Goal: Task Accomplishment & Management: Complete application form

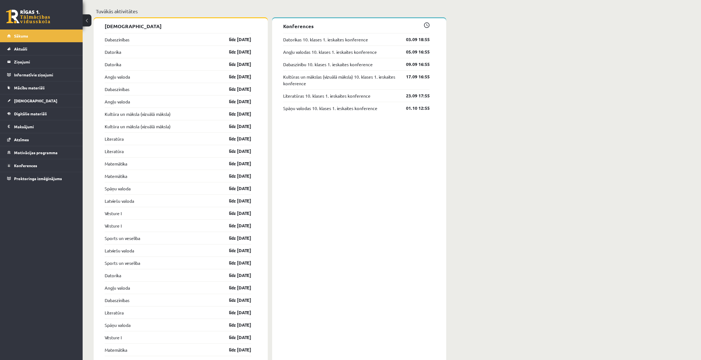
scroll to position [329, 0]
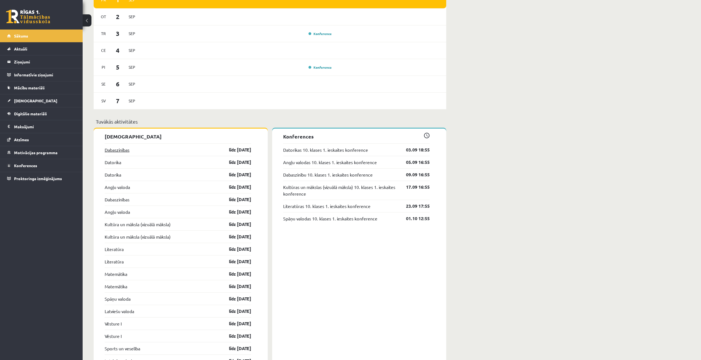
click at [118, 149] on link "Dabaszinības" at bounding box center [117, 149] width 25 height 7
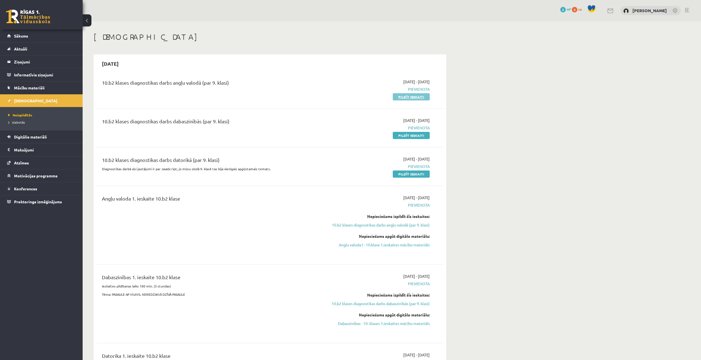
click at [399, 98] on link "Pildīt ieskaiti" at bounding box center [411, 96] width 37 height 7
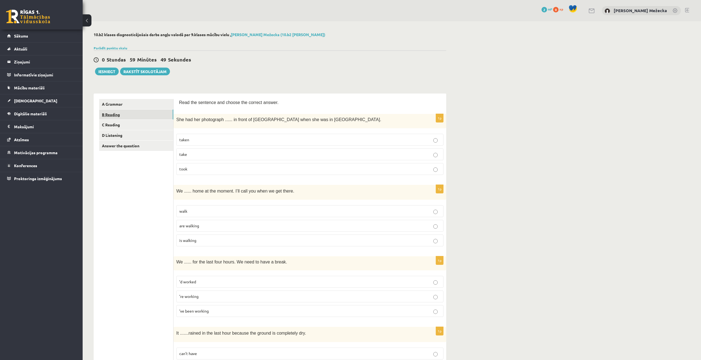
click at [129, 114] on link "B Reading" at bounding box center [136, 114] width 74 height 10
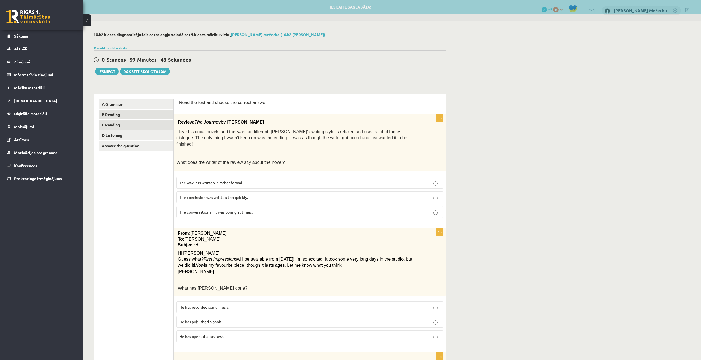
click at [129, 123] on link "C Reading" at bounding box center [136, 125] width 74 height 10
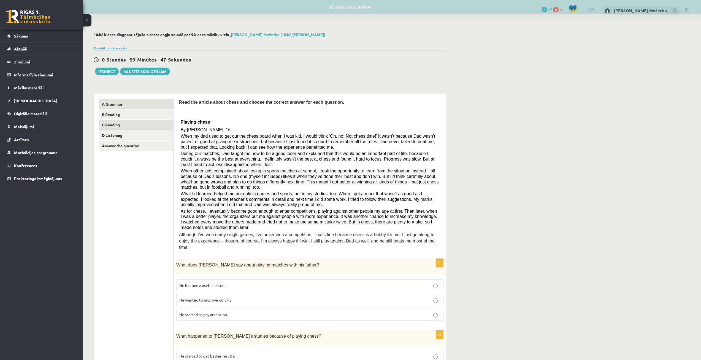
click at [131, 104] on link "A Grammar" at bounding box center [136, 104] width 74 height 10
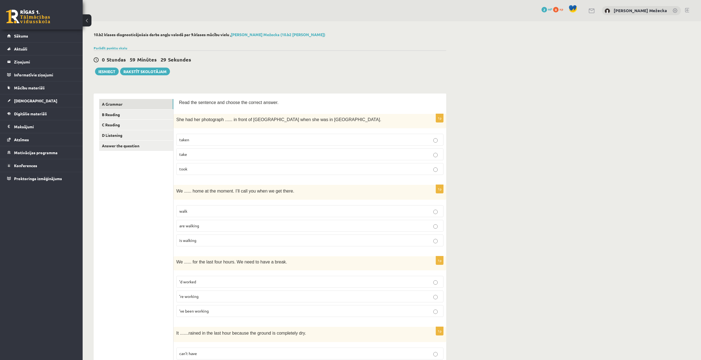
click at [206, 141] on p "taken" at bounding box center [309, 140] width 261 height 6
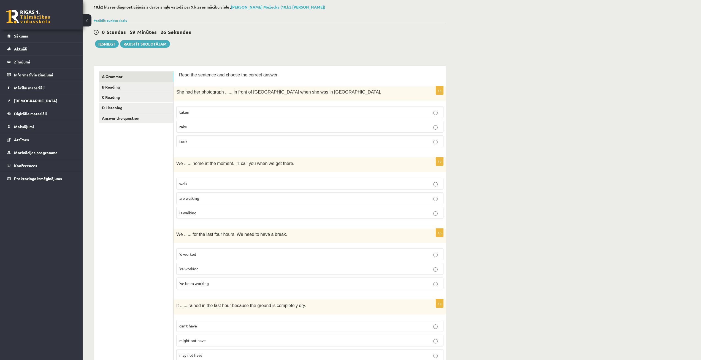
scroll to position [55, 0]
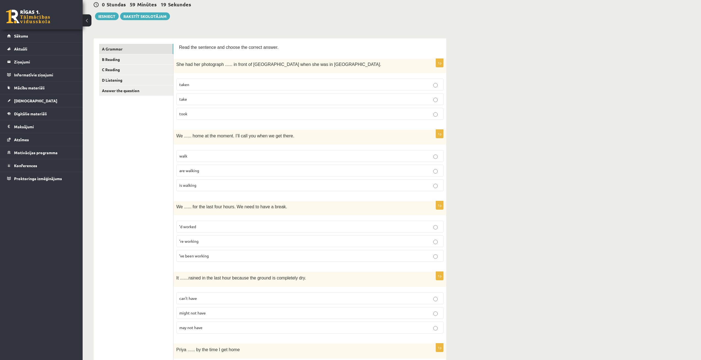
click at [197, 171] on span "are walking" at bounding box center [189, 170] width 20 height 5
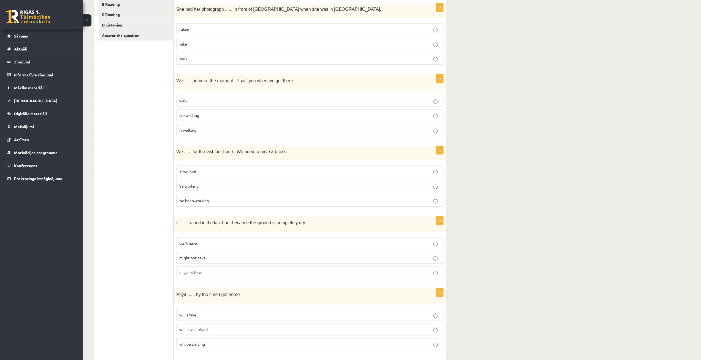
click at [205, 169] on p "’d worked" at bounding box center [309, 171] width 261 height 6
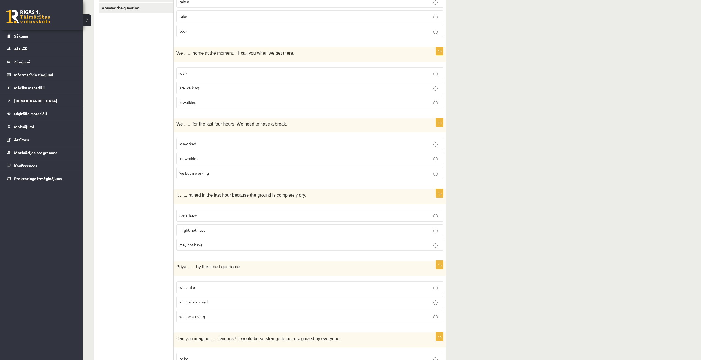
scroll to position [165, 0]
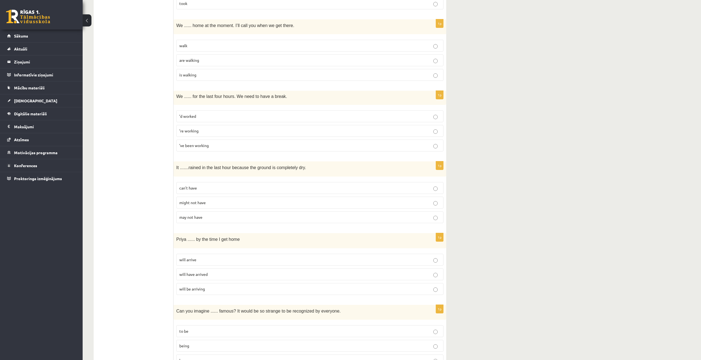
click at [206, 187] on p "can’t have" at bounding box center [309, 188] width 261 height 6
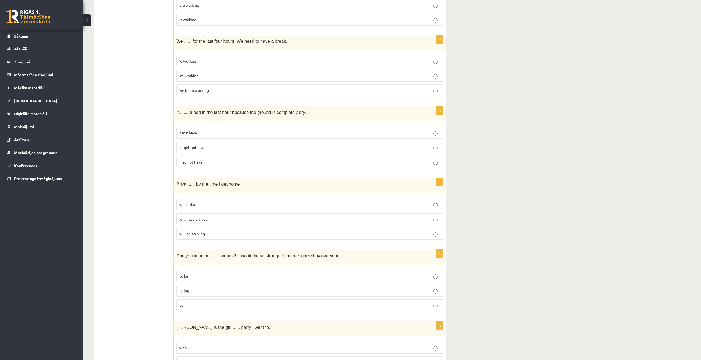
scroll to position [248, 0]
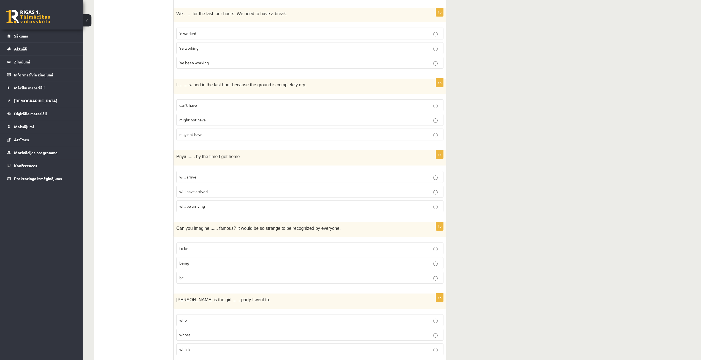
click at [195, 173] on label "will arrive" at bounding box center [309, 177] width 267 height 12
click at [203, 192] on span "will have arrived" at bounding box center [193, 191] width 28 height 5
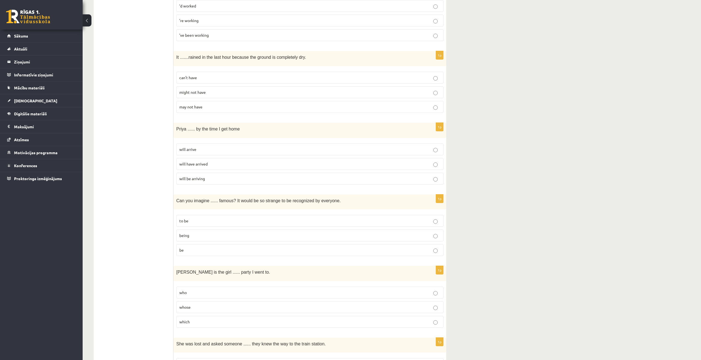
scroll to position [303, 0]
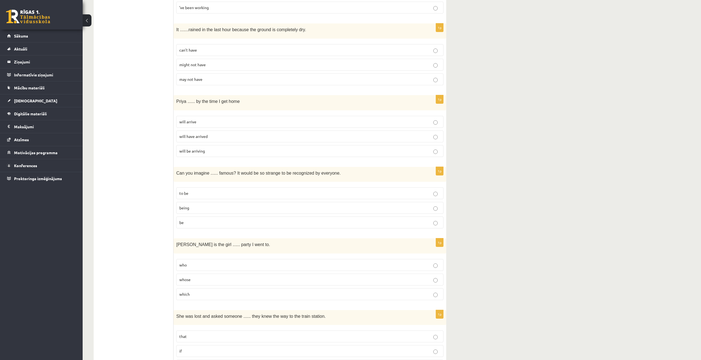
click at [211, 207] on p "being" at bounding box center [309, 208] width 261 height 6
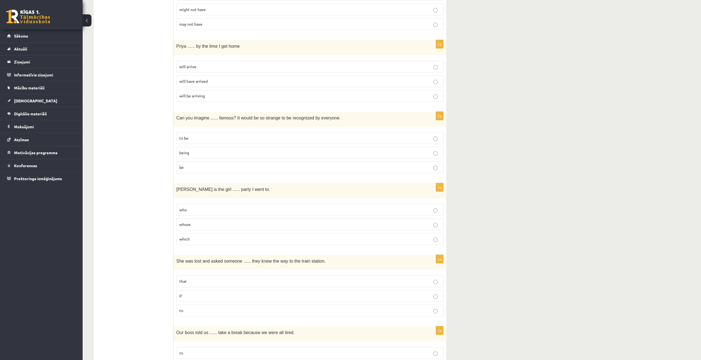
scroll to position [386, 0]
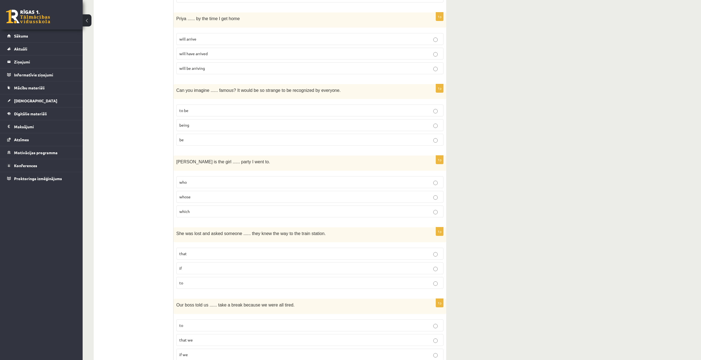
click at [206, 198] on p "whose" at bounding box center [309, 197] width 261 height 6
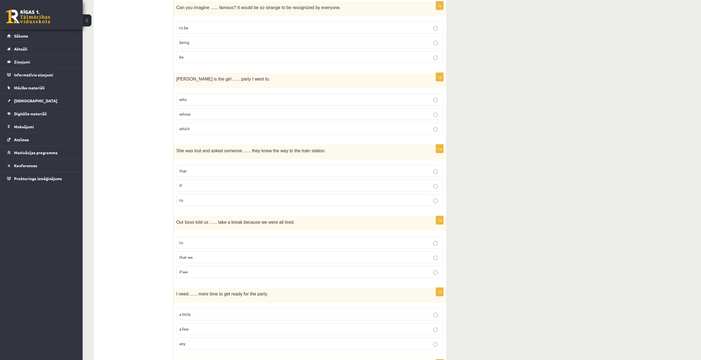
click at [207, 183] on p "if" at bounding box center [309, 185] width 261 height 6
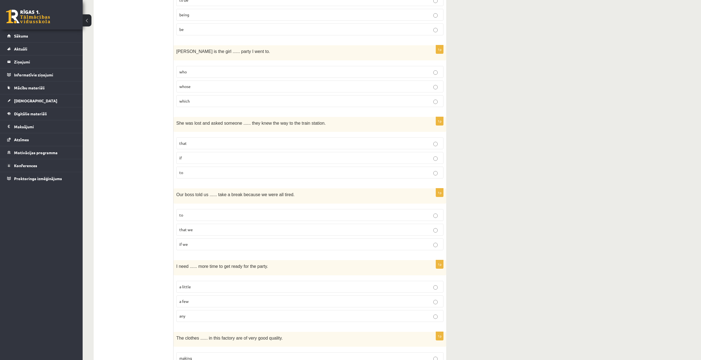
scroll to position [524, 0]
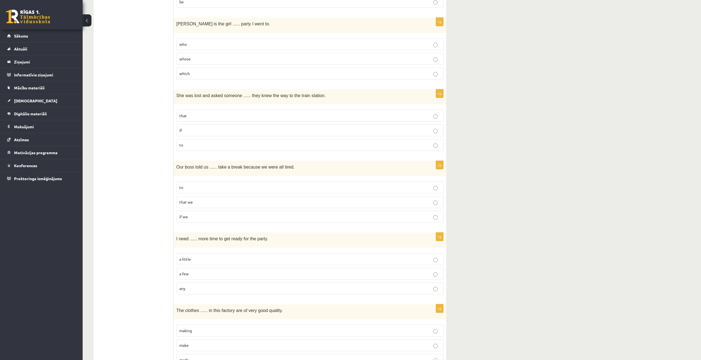
click at [198, 185] on p "to" at bounding box center [309, 187] width 261 height 6
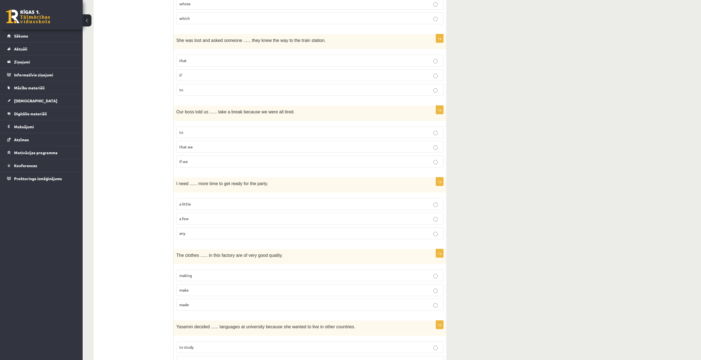
click at [194, 203] on p "a little" at bounding box center [309, 204] width 261 height 6
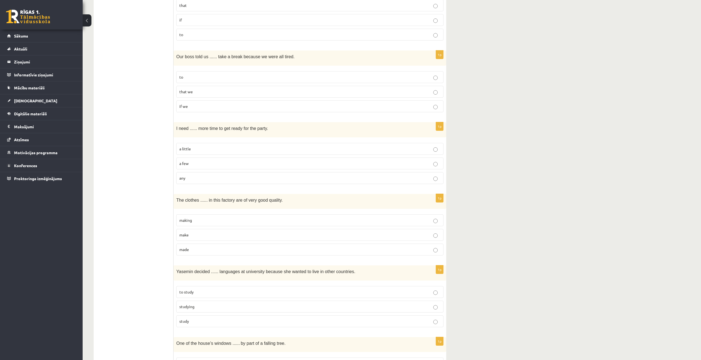
scroll to position [662, 0]
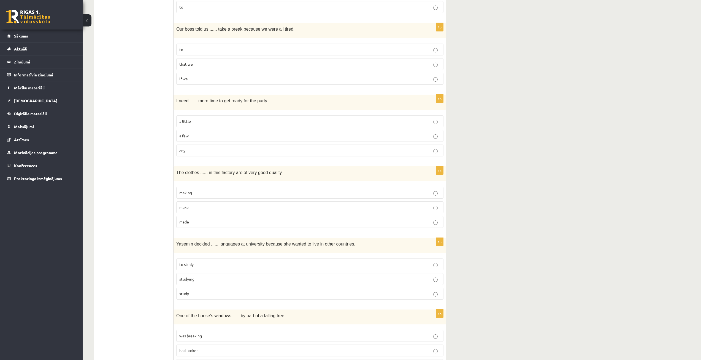
click at [189, 220] on span "made" at bounding box center [184, 221] width 10 height 5
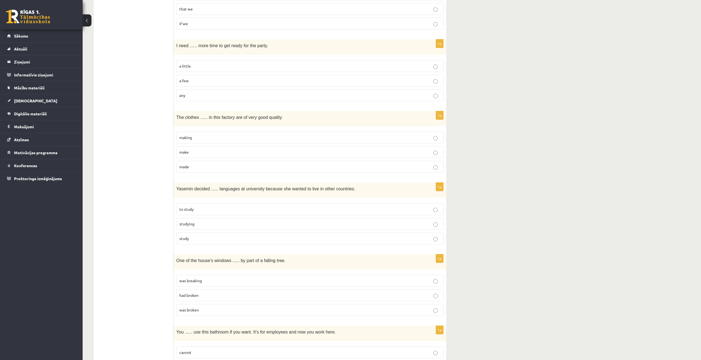
scroll to position [744, 0]
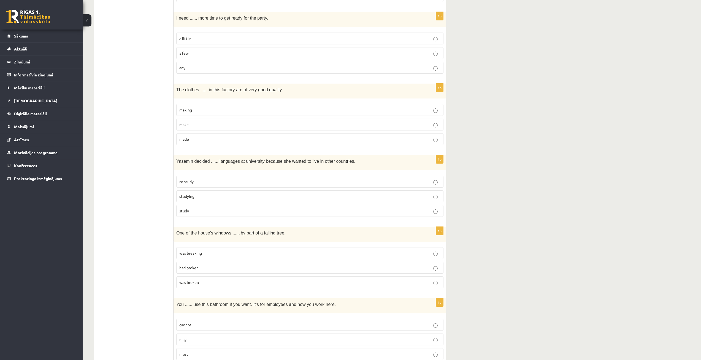
click at [195, 184] on label "to study" at bounding box center [309, 182] width 267 height 12
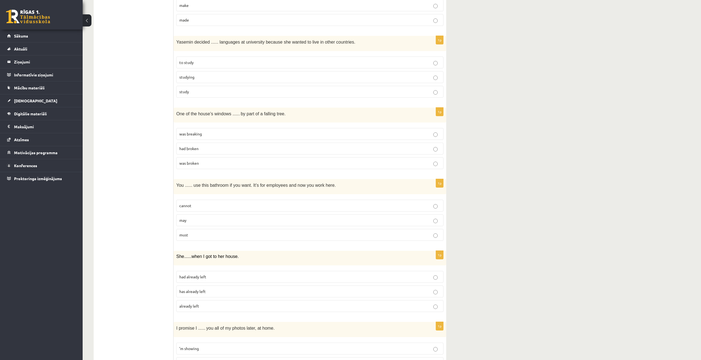
scroll to position [836, 0]
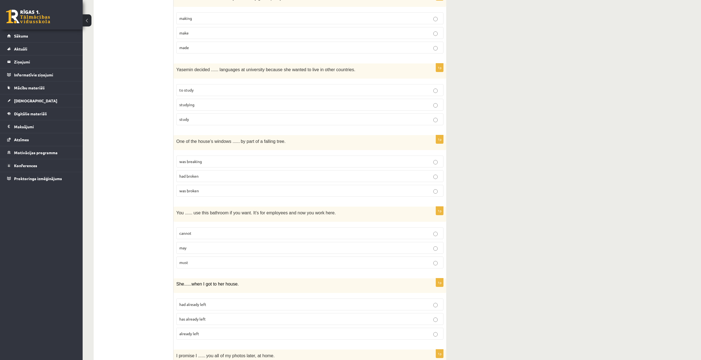
click at [201, 189] on p "was broken" at bounding box center [309, 191] width 261 height 6
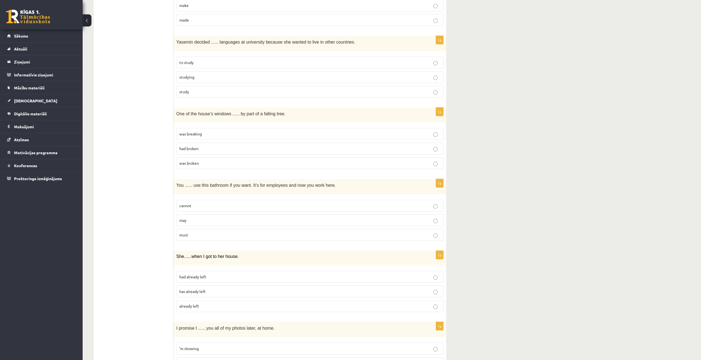
scroll to position [891, 0]
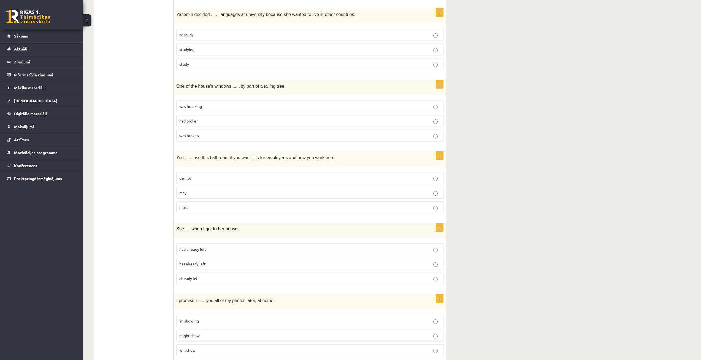
click at [201, 190] on p "may" at bounding box center [309, 193] width 261 height 6
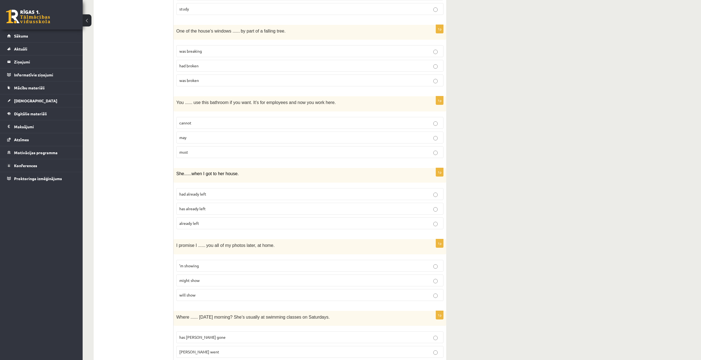
scroll to position [974, 0]
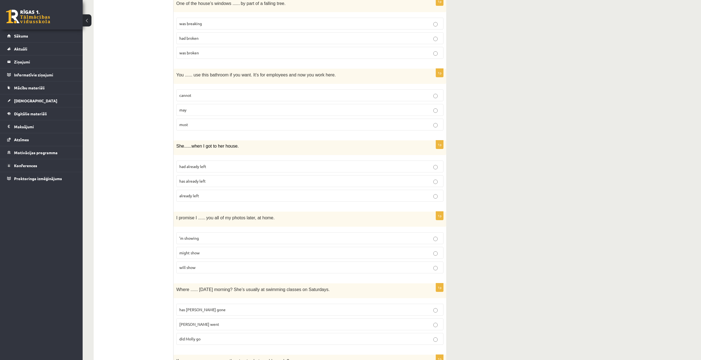
click at [206, 168] on span "had already left" at bounding box center [192, 166] width 27 height 5
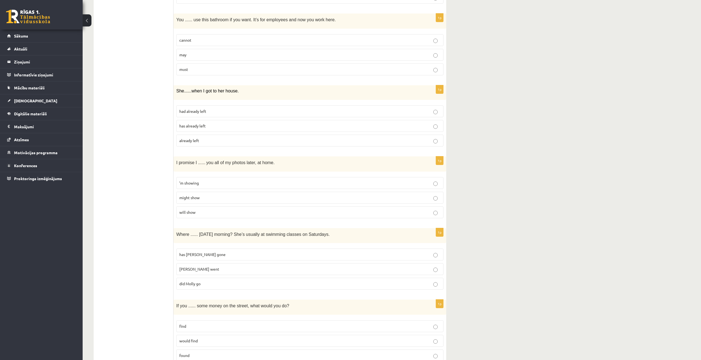
scroll to position [1056, 0]
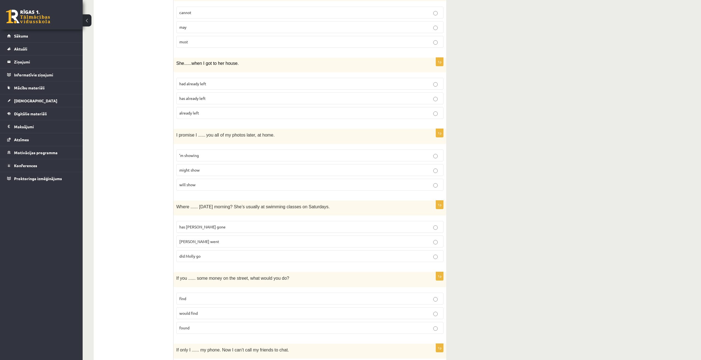
click at [195, 183] on p "will show" at bounding box center [309, 185] width 261 height 6
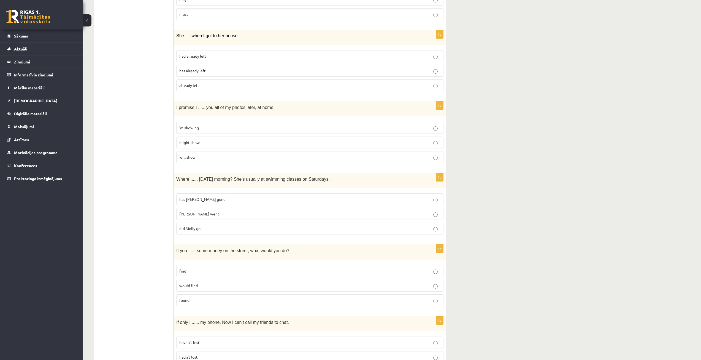
scroll to position [1111, 0]
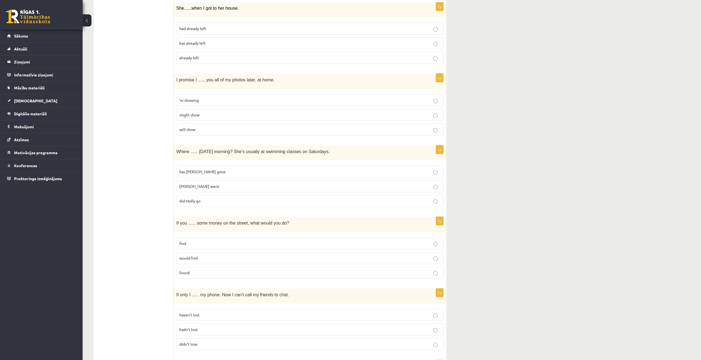
click at [202, 184] on p "Molly went" at bounding box center [309, 186] width 261 height 6
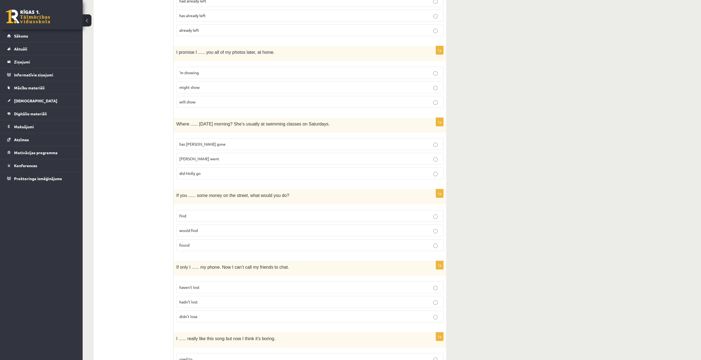
scroll to position [1166, 0]
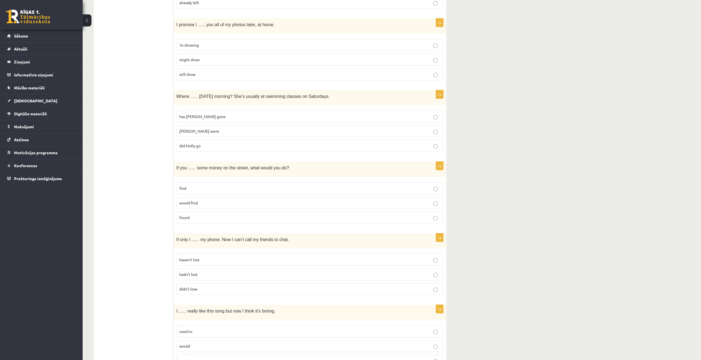
click at [197, 215] on p "found" at bounding box center [309, 217] width 261 height 6
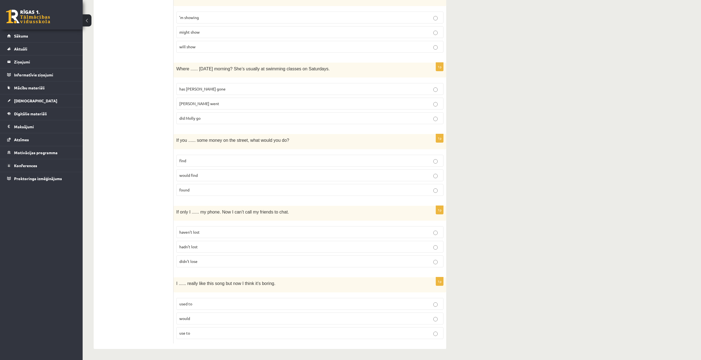
click at [197, 244] on p "hadn’t lost" at bounding box center [309, 247] width 261 height 6
click at [193, 305] on p "used to" at bounding box center [309, 304] width 261 height 6
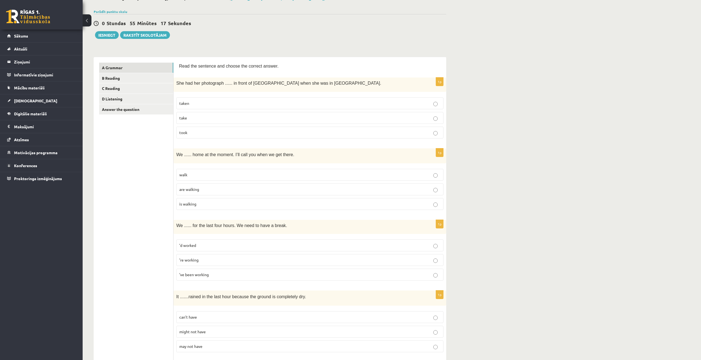
scroll to position [0, 0]
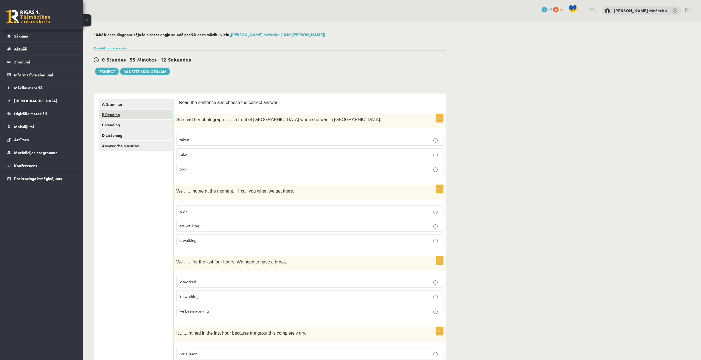
click at [124, 116] on link "B Reading" at bounding box center [136, 114] width 74 height 10
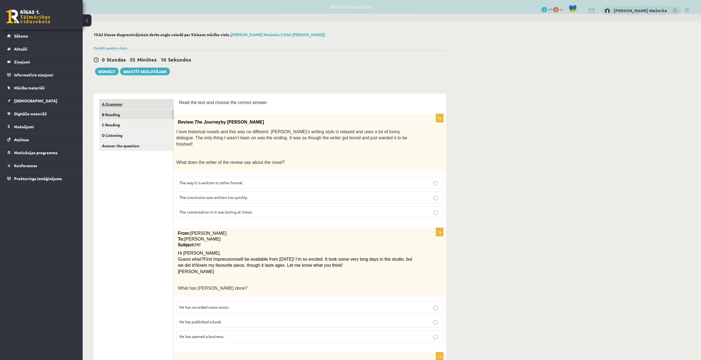
click at [125, 101] on link "A Grammar" at bounding box center [136, 104] width 74 height 10
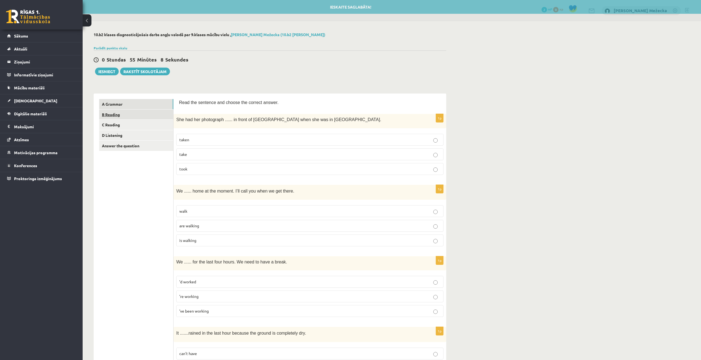
click at [124, 113] on link "B Reading" at bounding box center [136, 114] width 74 height 10
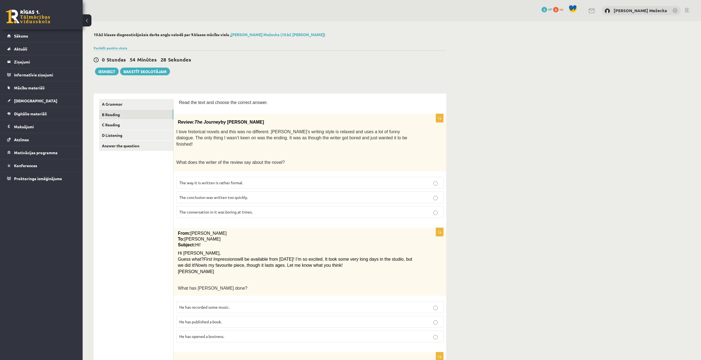
click at [250, 194] on p "The conclusion was written too quickly." at bounding box center [309, 197] width 261 height 6
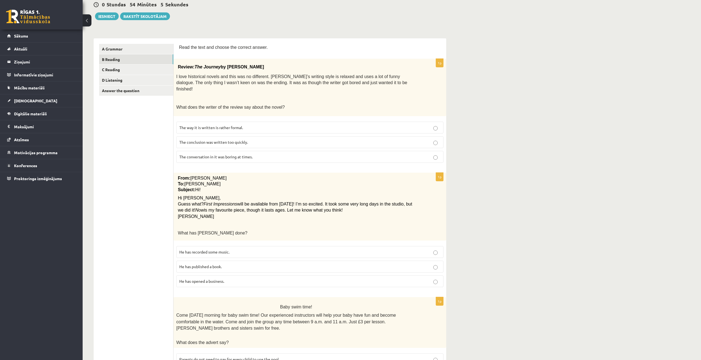
scroll to position [110, 0]
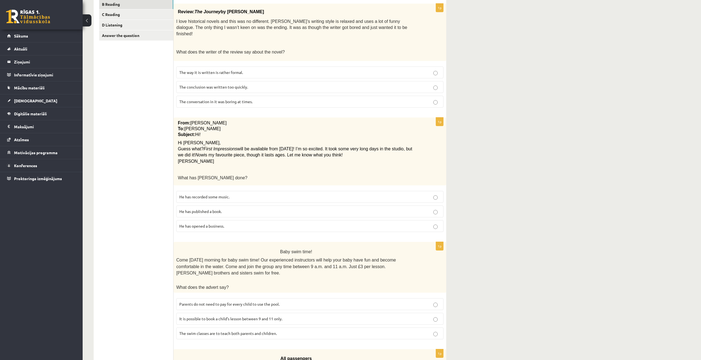
click at [214, 194] on span "He has recorded some music." at bounding box center [204, 196] width 50 height 5
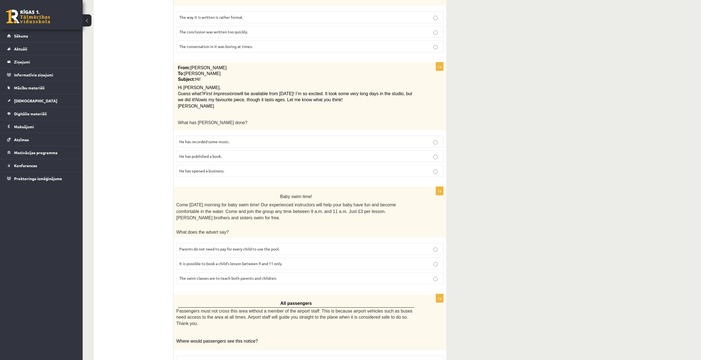
scroll to position [221, 0]
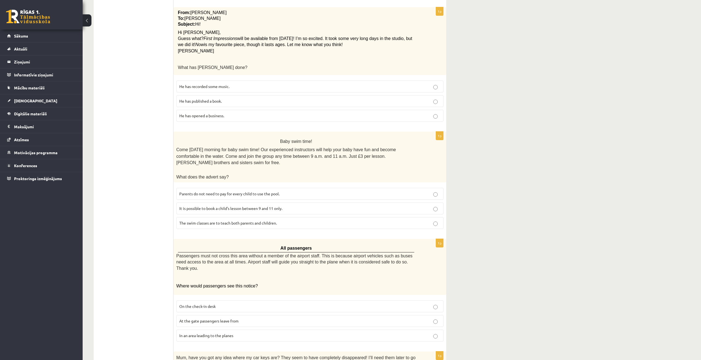
click at [259, 206] on span "It is possible to book a child’s lesson between 9 and 11 only." at bounding box center [230, 208] width 103 height 5
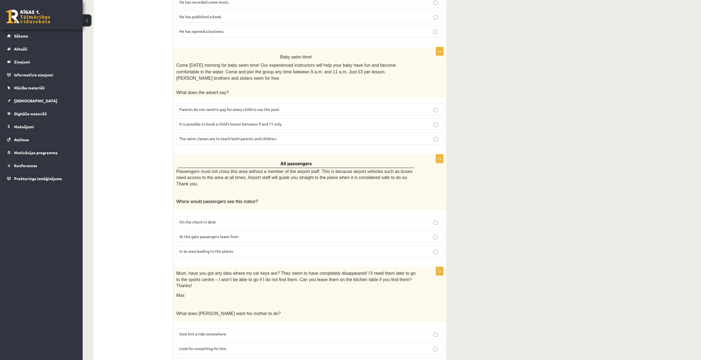
scroll to position [332, 0]
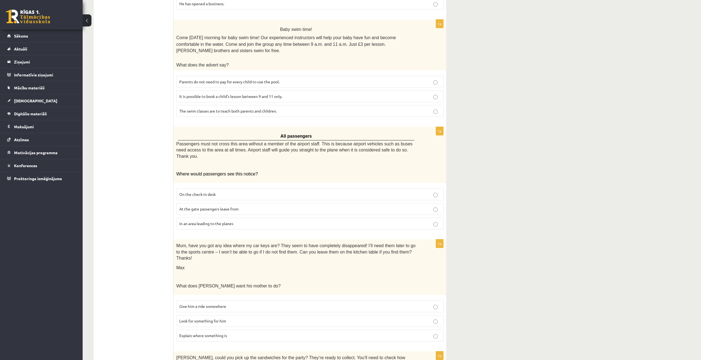
click at [218, 206] on span "At the gate passengers leave from" at bounding box center [208, 208] width 59 height 5
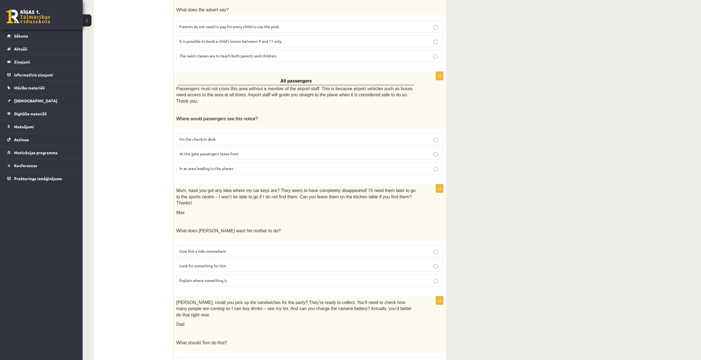
scroll to position [415, 0]
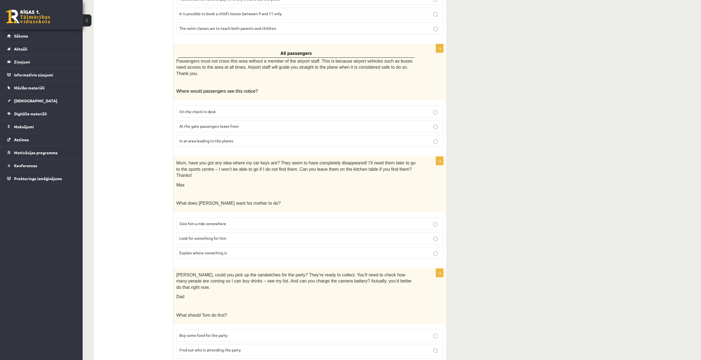
click at [220, 138] on span "In an area leading to the planes" at bounding box center [206, 140] width 54 height 5
click at [241, 123] on p "At the gate passengers leave from" at bounding box center [309, 126] width 261 height 6
click at [206, 235] on span "Look for something for him" at bounding box center [202, 237] width 47 height 5
click at [222, 332] on span "Buy some food for the party" at bounding box center [203, 334] width 48 height 5
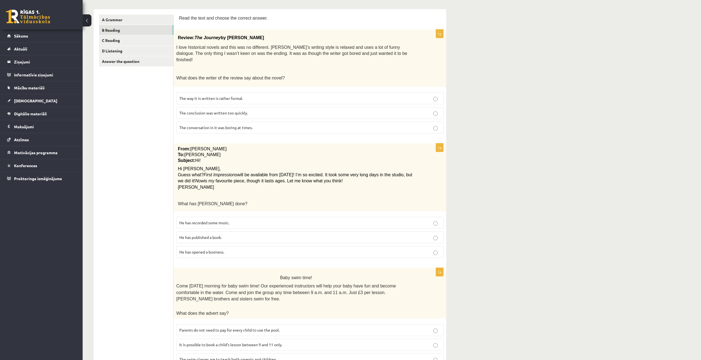
scroll to position [0, 0]
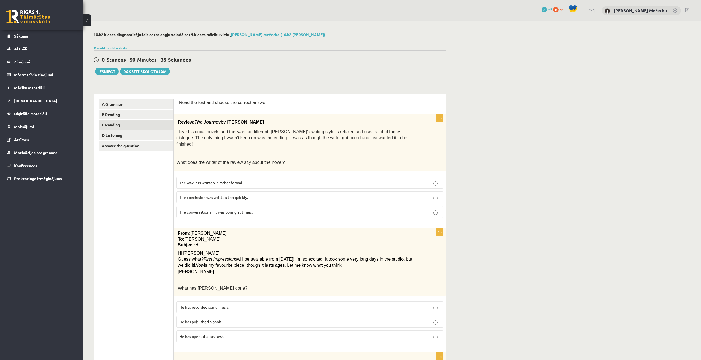
click at [120, 123] on link "C Reading" at bounding box center [136, 125] width 74 height 10
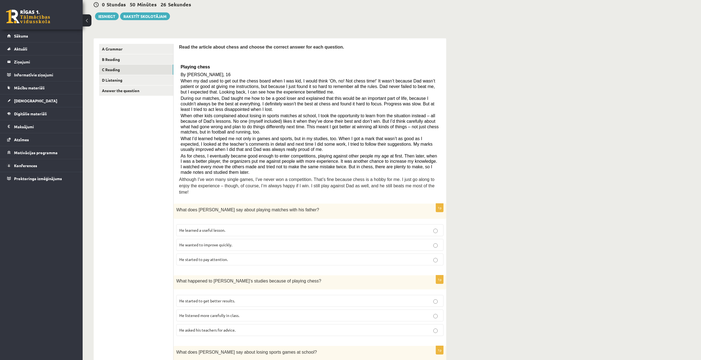
scroll to position [28, 0]
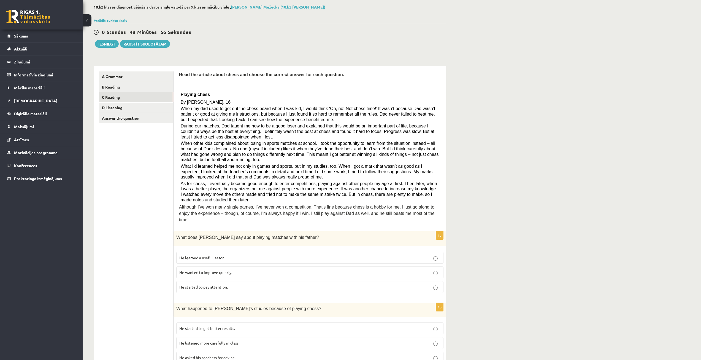
click at [231, 255] on p "He learned a useful lesson." at bounding box center [309, 258] width 261 height 6
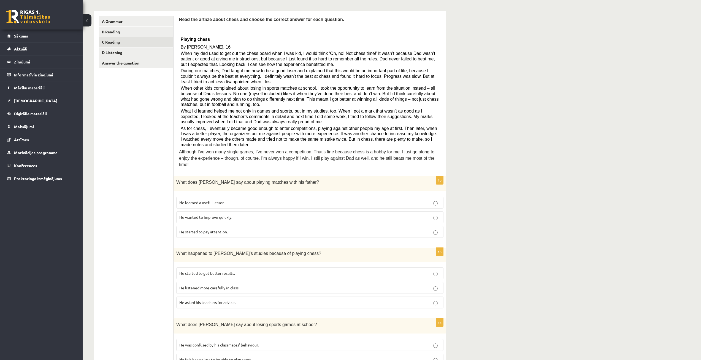
scroll to position [110, 0]
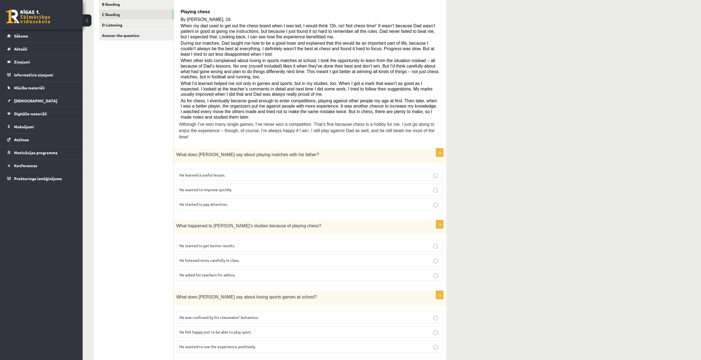
click at [210, 272] on span "He asked his teachers for advice." at bounding box center [207, 274] width 56 height 5
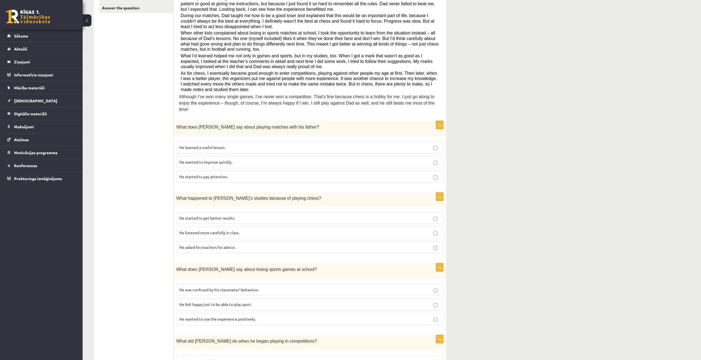
scroll to position [193, 0]
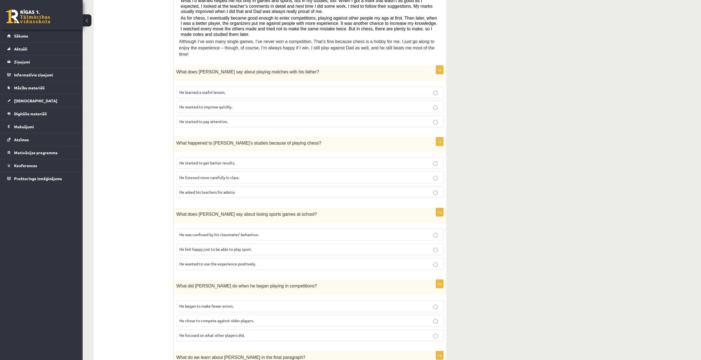
click at [238, 243] on label "He felt happy just to be able to play sport." at bounding box center [309, 249] width 267 height 12
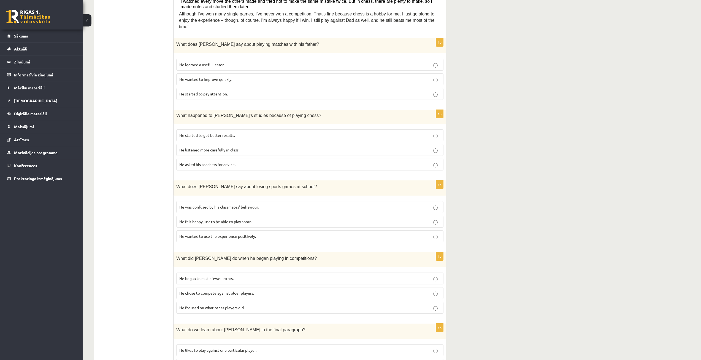
scroll to position [248, 0]
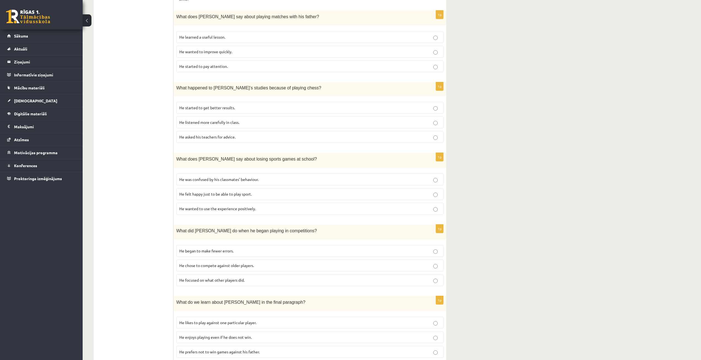
click at [237, 263] on span "He chose to compete against older players." at bounding box center [216, 265] width 75 height 5
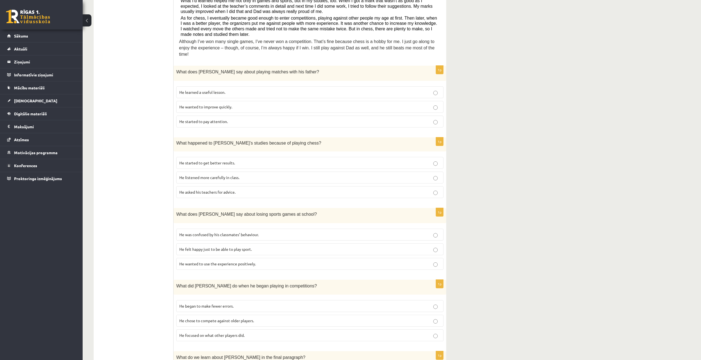
scroll to position [276, 0]
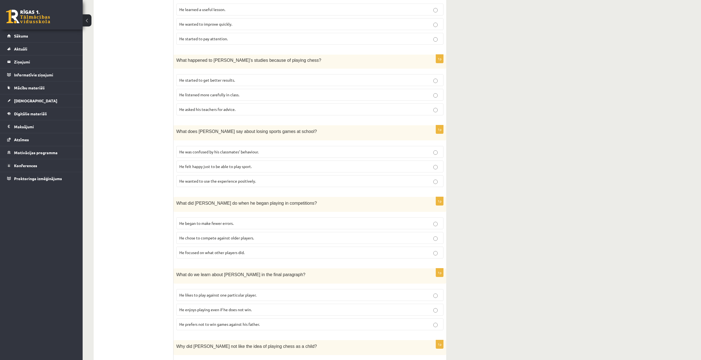
click at [265, 249] on p "He focused on what other players did." at bounding box center [309, 252] width 261 height 6
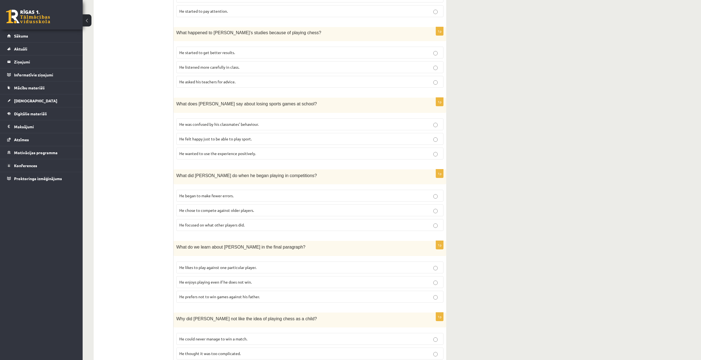
scroll to position [331, 0]
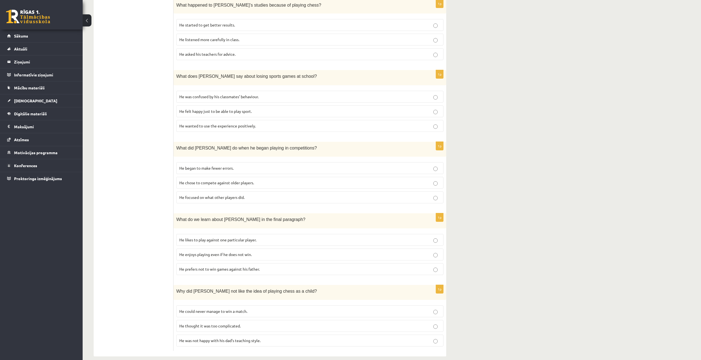
click at [257, 251] on p "He enjoys playing even if he does not win." at bounding box center [309, 254] width 261 height 6
click at [249, 304] on label "He could never manage to win a match." at bounding box center [309, 310] width 267 height 12
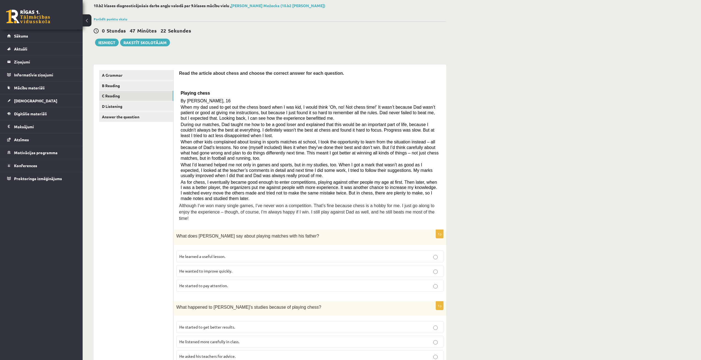
scroll to position [0, 0]
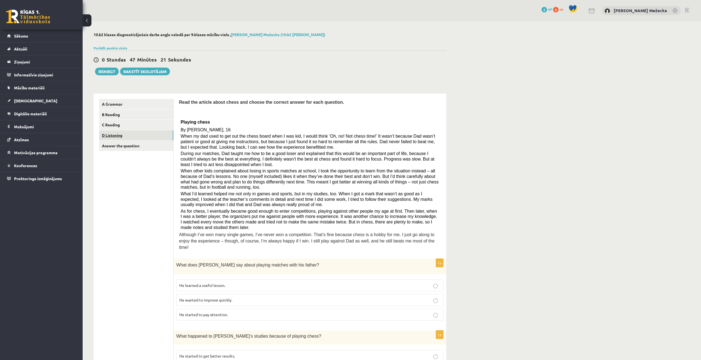
click at [130, 136] on link "D Listening" at bounding box center [136, 135] width 74 height 10
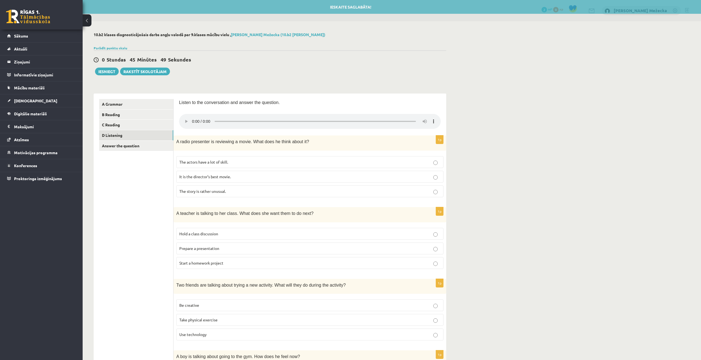
scroll to position [28, 0]
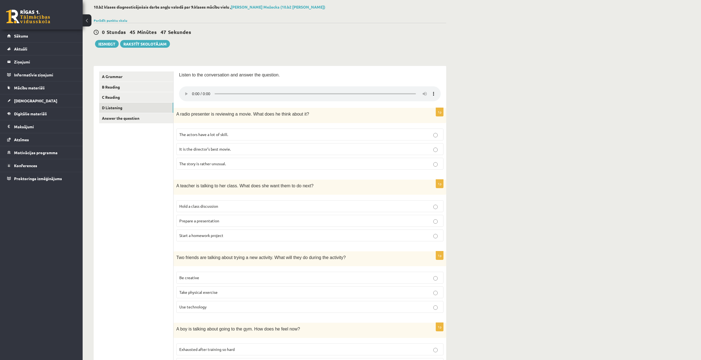
click at [212, 278] on p "Be creative" at bounding box center [309, 278] width 261 height 6
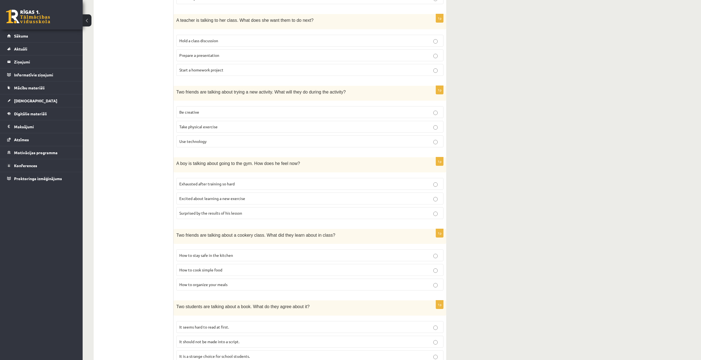
scroll to position [216, 0]
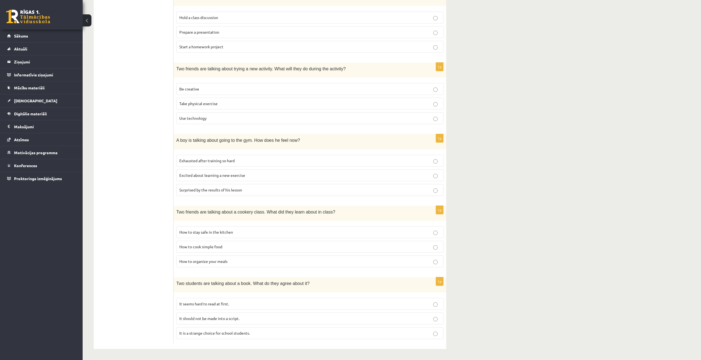
click at [235, 231] on p "How to stay safe in the kitchen" at bounding box center [309, 232] width 261 height 6
click at [230, 259] on p "How to organize your meals" at bounding box center [309, 261] width 261 height 6
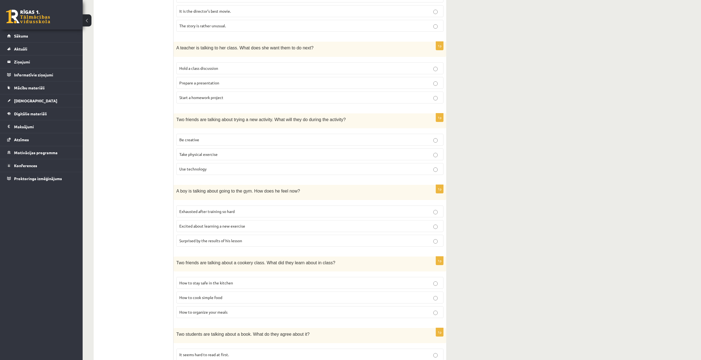
scroll to position [110, 0]
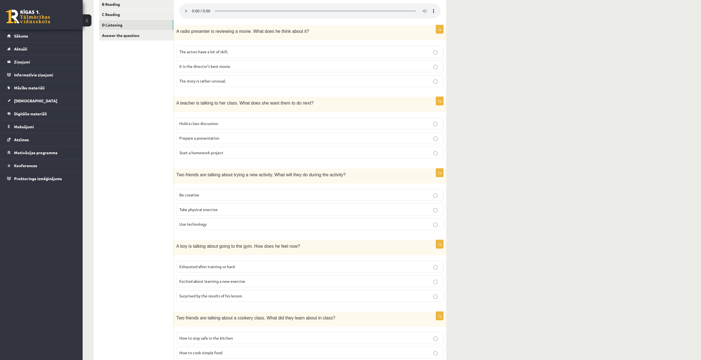
click at [243, 278] on span "Excited about learning a new exercise" at bounding box center [212, 280] width 66 height 5
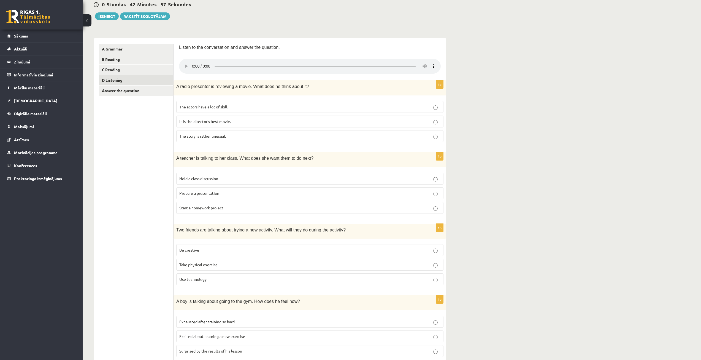
click at [225, 136] on span "The story is rather unusual." at bounding box center [202, 135] width 47 height 5
click at [242, 106] on p "The actors have a lot of skill." at bounding box center [309, 107] width 261 height 6
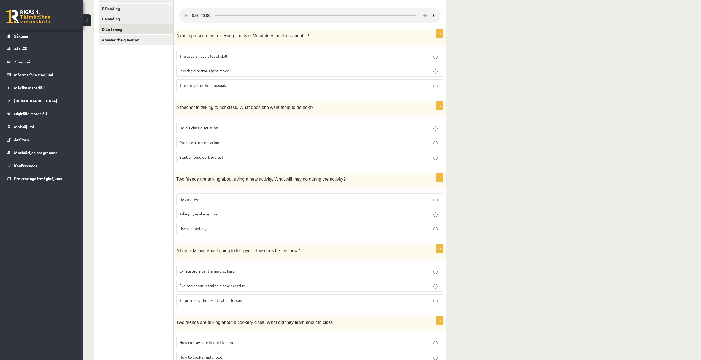
scroll to position [216, 0]
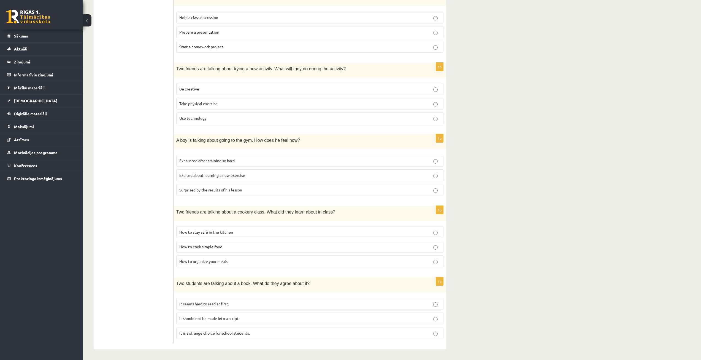
click at [241, 303] on p "It seems hard to read at first." at bounding box center [309, 304] width 261 height 6
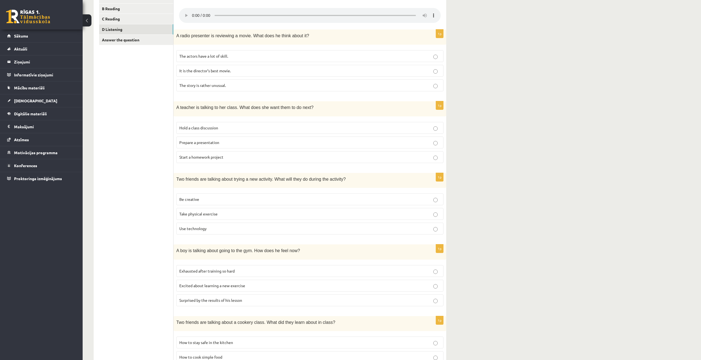
scroll to position [78, 0]
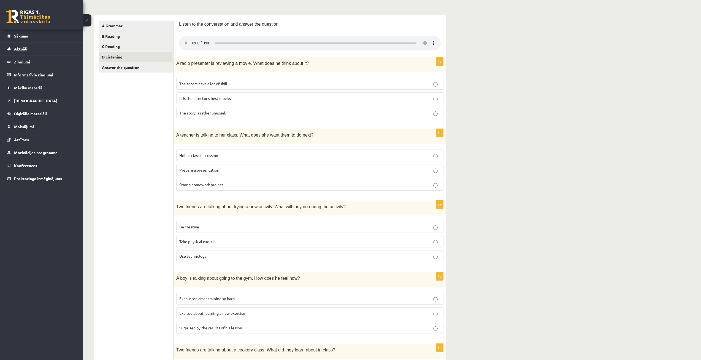
click at [247, 171] on p "Prepare a presentation" at bounding box center [309, 170] width 261 height 6
click at [152, 69] on link "Answer the question" at bounding box center [136, 67] width 74 height 10
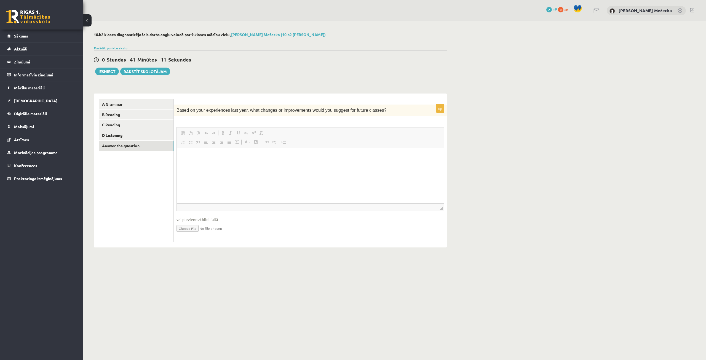
scroll to position [0, 0]
click at [106, 74] on button "Iesniegt" at bounding box center [107, 72] width 24 height 8
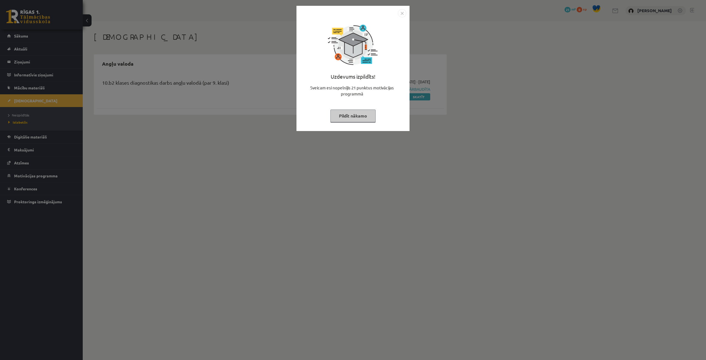
click at [404, 9] on img "Close" at bounding box center [402, 13] width 8 height 8
